Goal: Task Accomplishment & Management: Complete application form

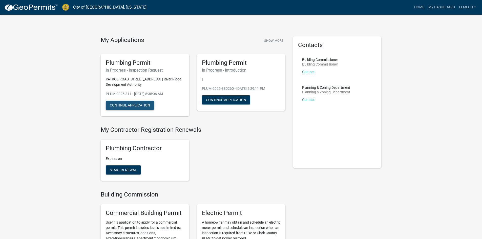
click at [142, 105] on button "Continue Application" at bounding box center [130, 105] width 48 height 9
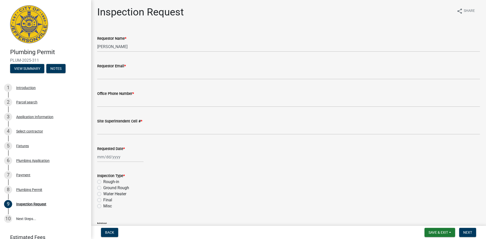
click at [103, 181] on label "Rough-in" at bounding box center [111, 182] width 16 height 6
click at [103, 181] on input "Rough-in" at bounding box center [104, 180] width 3 height 3
radio input "true"
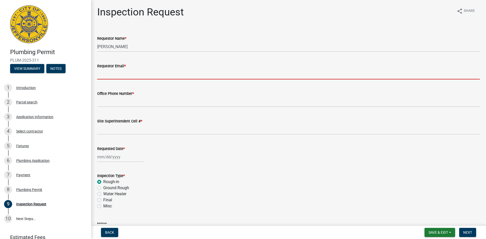
click at [126, 71] on input "Requestor Email *" at bounding box center [288, 74] width 383 height 10
type input "[EMAIL_ADDRESS][DOMAIN_NAME]"
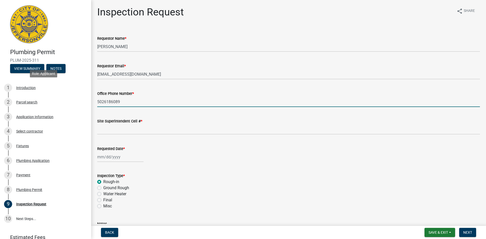
drag, startPoint x: 126, startPoint y: 101, endPoint x: 56, endPoint y: 91, distance: 70.1
click at [56, 91] on div "Plumbing Permit PLUM-2025-311 View Summary Notes 1 Introduction 2 Parcel search…" at bounding box center [243, 119] width 486 height 239
type input "[PHONE_NUMBER]"
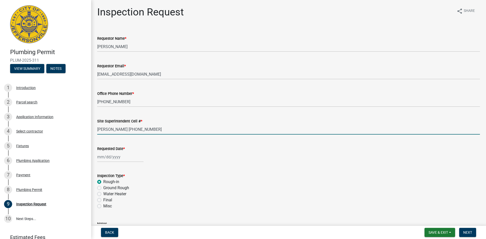
type input "[PERSON_NAME] [PHONE_NUMBER]"
select select "9"
select select "2025"
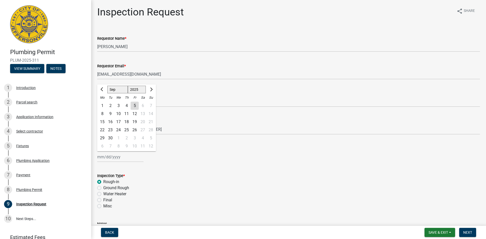
click at [113, 157] on div "[PERSON_NAME] Feb Mar Apr [PERSON_NAME][DATE] Oct Nov [DATE] 1526 1527 1528 152…" at bounding box center [120, 157] width 46 height 10
click at [135, 106] on div "5" at bounding box center [135, 106] width 8 height 8
type input "[DATE]"
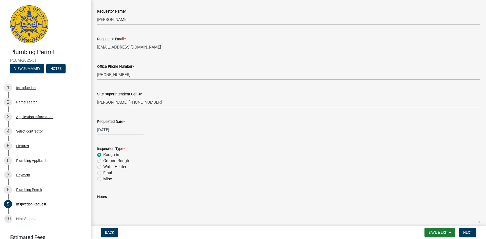
scroll to position [51, 0]
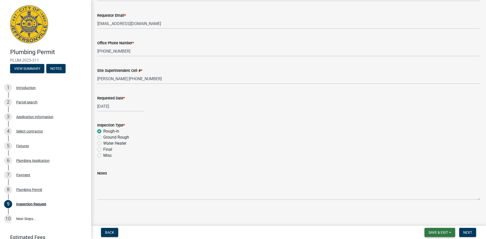
click at [436, 232] on span "Save & Exit" at bounding box center [437, 233] width 19 height 4
click at [428, 219] on button "Save & Exit" at bounding box center [435, 219] width 40 height 12
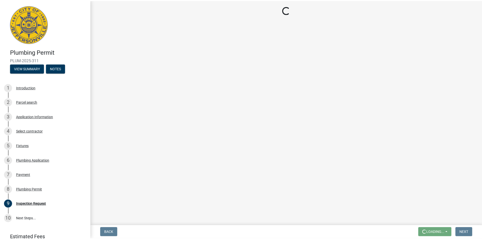
scroll to position [0, 0]
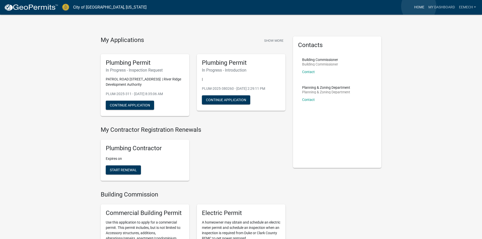
click at [419, 6] on link "Home" at bounding box center [419, 8] width 14 height 10
click at [437, 8] on link "My Dashboard" at bounding box center [441, 8] width 31 height 10
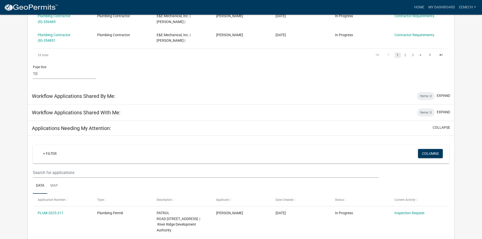
scroll to position [219, 0]
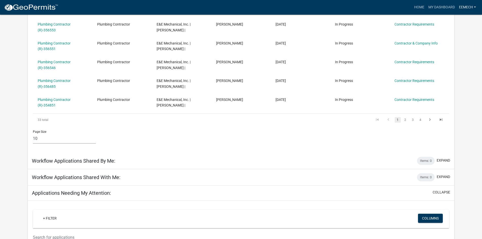
click at [471, 5] on link "EEMech" at bounding box center [467, 8] width 21 height 10
click at [454, 37] on link "Logout" at bounding box center [458, 37] width 40 height 12
